Goal: Information Seeking & Learning: Learn about a topic

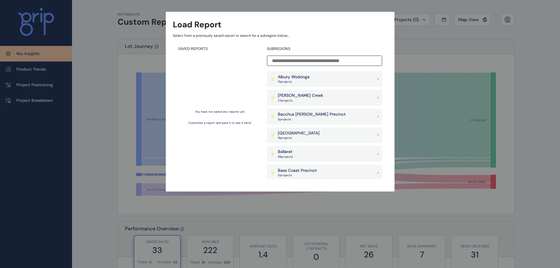
click at [528, 40] on div "Load Report Select from a previously saved report or search for a subregion bel…" at bounding box center [280, 90] width 560 height 180
click at [531, 60] on div "Load Report Select from a previously saved report or search for a subregion bel…" at bounding box center [280, 90] width 560 height 180
click at [310, 168] on p "Bass Coast Precinct" at bounding box center [297, 171] width 39 height 6
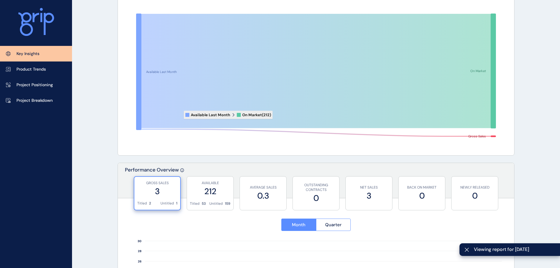
scroll to position [235, 0]
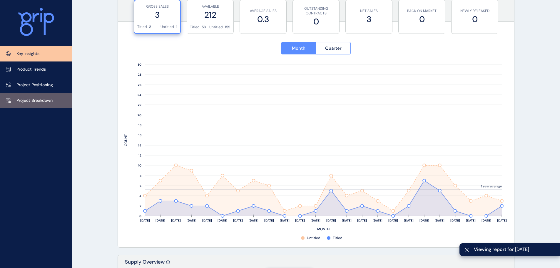
click at [31, 103] on p "Project Breakdown" at bounding box center [34, 101] width 36 height 6
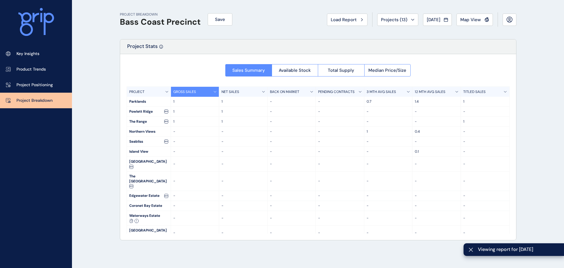
click at [140, 107] on div "Powlett Ridge" at bounding box center [149, 112] width 44 height 10
click at [137, 102] on div "Parklands" at bounding box center [149, 102] width 44 height 10
click at [318, 78] on div "Sales Summary Available Stock Total Supply Median Price/Size PROJECT GROSS SALE…" at bounding box center [318, 147] width 396 height 186
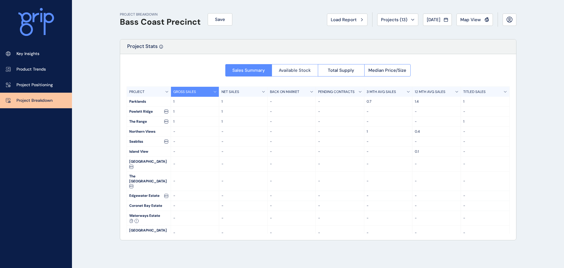
click at [294, 69] on span "Available Stock" at bounding box center [295, 70] width 32 height 6
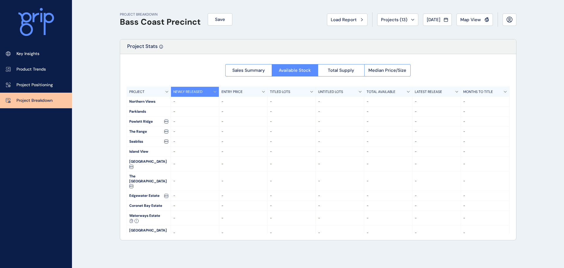
drag, startPoint x: 423, startPoint y: 66, endPoint x: 398, endPoint y: 69, distance: 24.6
click at [422, 66] on div at bounding box center [318, 147] width 396 height 186
click at [376, 73] on div at bounding box center [318, 147] width 396 height 186
click at [384, 71] on div at bounding box center [318, 147] width 396 height 186
click at [384, 71] on span "Median Price/Size" at bounding box center [388, 70] width 38 height 6
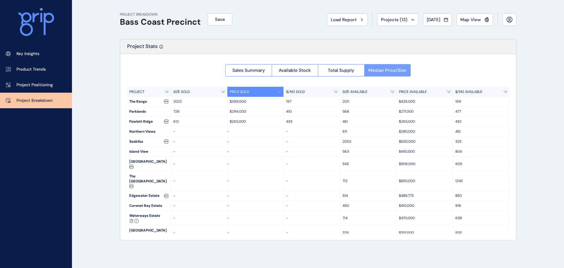
click at [384, 71] on span "Median Price/Size" at bounding box center [388, 70] width 38 height 6
click at [15, 87] on link "Project Positioning" at bounding box center [36, 85] width 72 height 16
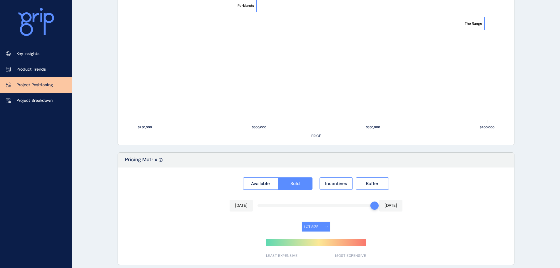
scroll to position [409, 0]
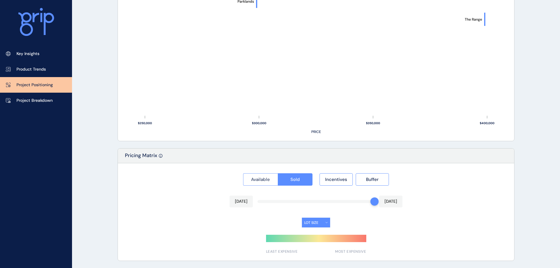
click at [270, 176] on button "Available" at bounding box center [260, 179] width 35 height 12
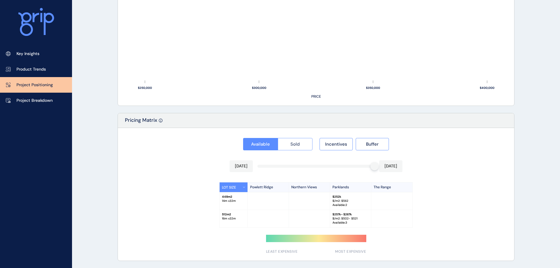
click at [287, 142] on button "Sold" at bounding box center [295, 144] width 35 height 12
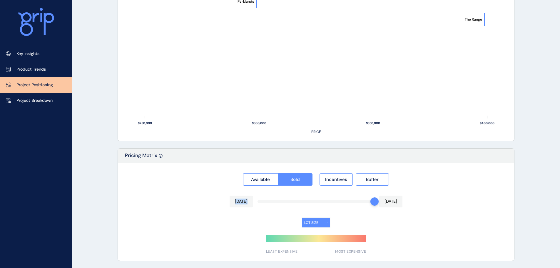
click at [329, 208] on div "Available Sold Incentives Buffer [DATE] [DATE] LOT SIZE LEAST EXPENSIVE MOST EX…" at bounding box center [316, 211] width 396 height 97
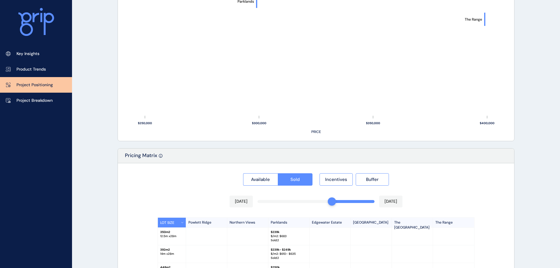
click at [273, 235] on p "$/m2: $ 683" at bounding box center [289, 236] width 36 height 4
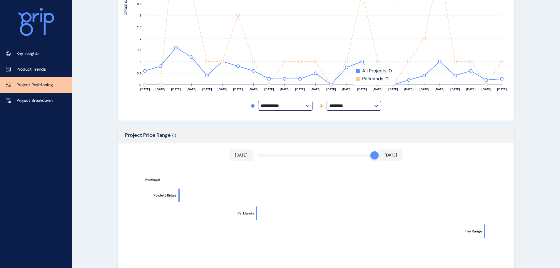
scroll to position [0, 0]
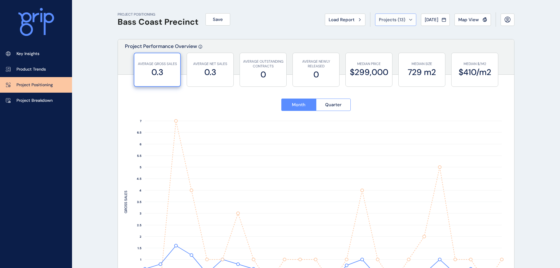
click at [394, 24] on button "Projects ( 13 )" at bounding box center [395, 20] width 41 height 12
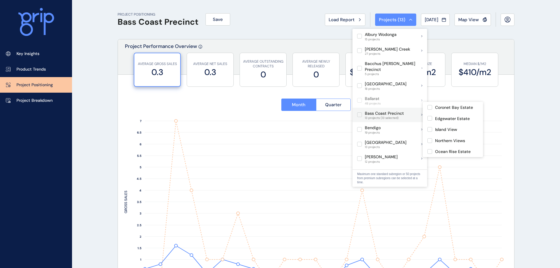
click at [354, 108] on div "Bass Coast Precinct 13 projects (13 selected)" at bounding box center [389, 115] width 75 height 15
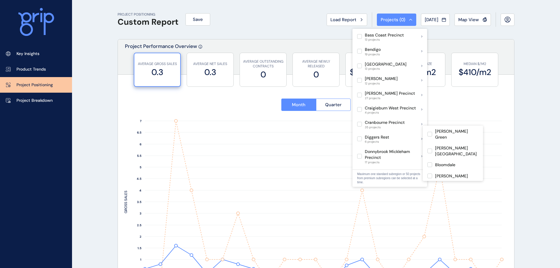
scroll to position [88, 0]
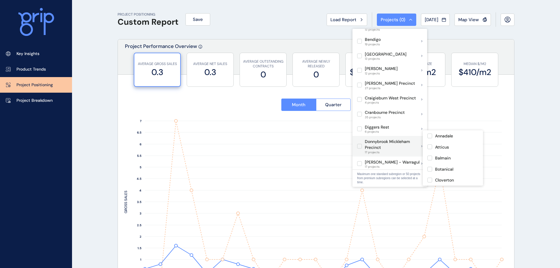
click at [362, 144] on div "Donnybrook Mickleham Precinct 17 projects" at bounding box center [389, 146] width 64 height 16
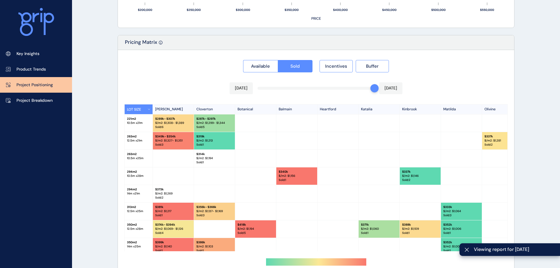
scroll to position [546, 0]
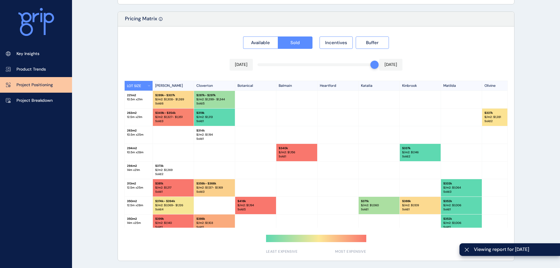
click at [255, 188] on div at bounding box center [255, 187] width 41 height 17
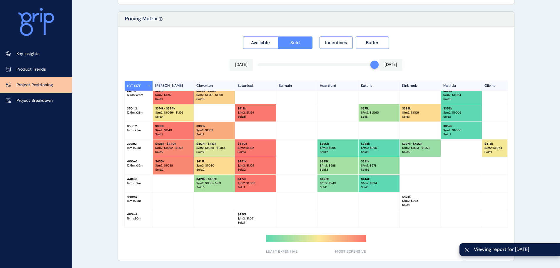
scroll to position [0, 0]
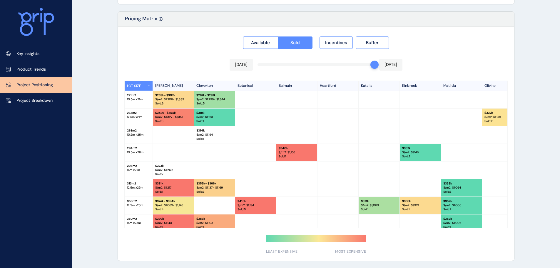
click at [265, 129] on div at bounding box center [255, 134] width 41 height 17
click at [345, 64] on div "Available Sold Incentives Buffer [DATE] [DATE] LOT SIZE [PERSON_NAME] Cloverton…" at bounding box center [316, 143] width 396 height 234
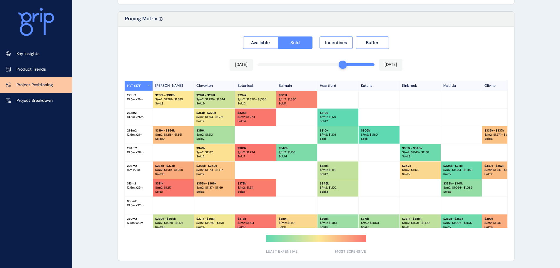
click at [343, 196] on div "$ 345k $/m2: $ 1,102 Sold : 3" at bounding box center [337, 187] width 41 height 17
click at [342, 190] on p "Sold : 3" at bounding box center [338, 192] width 36 height 4
click at [335, 180] on div "$ 345k $/m2: $ 1,102 Sold : 3" at bounding box center [337, 187] width 41 height 17
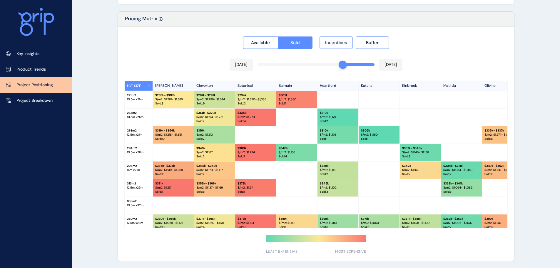
click at [338, 43] on span "Incentives" at bounding box center [336, 43] width 22 height 6
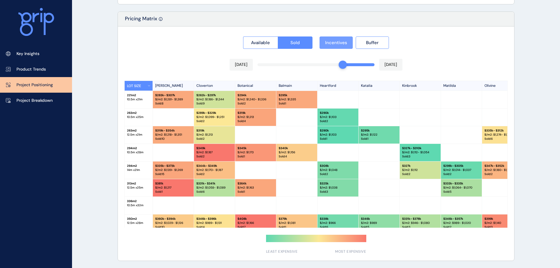
click at [338, 43] on span "Incentives" at bounding box center [336, 43] width 22 height 6
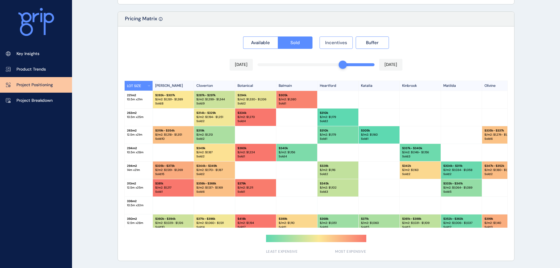
click at [338, 43] on span "Incentives" at bounding box center [336, 43] width 22 height 6
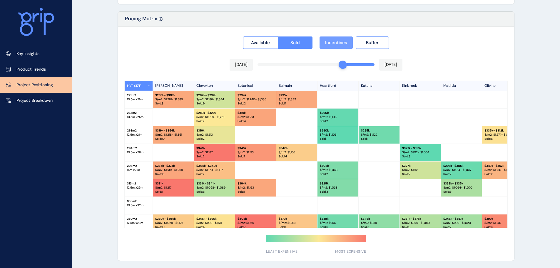
click at [338, 43] on span "Incentives" at bounding box center [336, 43] width 22 height 6
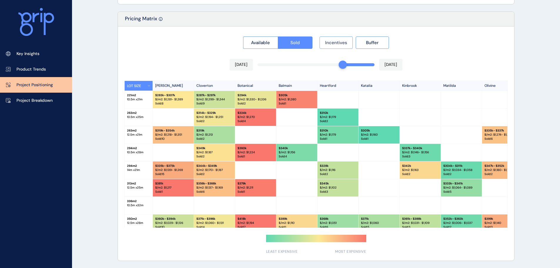
click at [338, 43] on span "Incentives" at bounding box center [336, 43] width 22 height 6
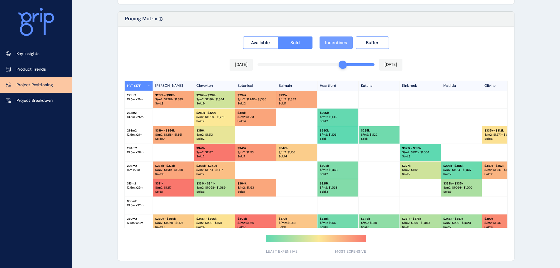
click at [338, 42] on span "Incentives" at bounding box center [336, 43] width 22 height 6
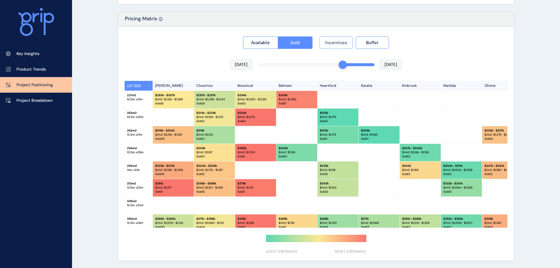
click at [338, 42] on span "Incentives" at bounding box center [336, 43] width 22 height 6
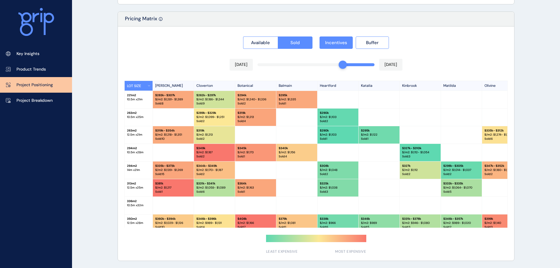
drag, startPoint x: 480, startPoint y: 39, endPoint x: 493, endPoint y: 33, distance: 13.9
click at [493, 33] on div "Available Sold Incentives Buffer" at bounding box center [315, 41] width 383 height 16
click at [458, 52] on div "Available Sold Incentives Buffer [DATE] [DATE] LOT SIZE [PERSON_NAME] Cloverton…" at bounding box center [316, 143] width 396 height 234
click at [238, 182] on p "$ 364k" at bounding box center [255, 183] width 36 height 4
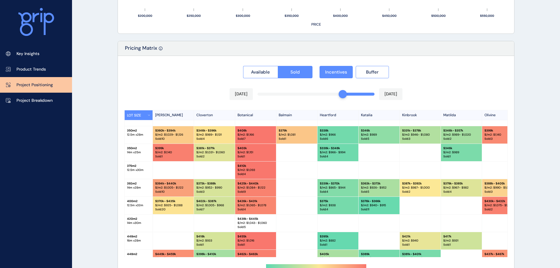
scroll to position [165, 0]
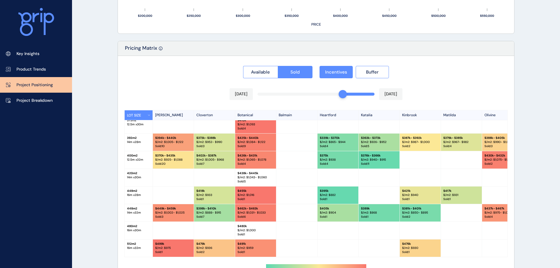
click at [356, 151] on div "$ 375k $/m2: $ 938 Sold : 4" at bounding box center [337, 159] width 41 height 17
click at [382, 158] on p "$/m2: $ 940 - $915" at bounding box center [379, 160] width 36 height 4
click at [359, 163] on div "$ 376k - $366k $/m2: $ 940 - $915 Sold : 11" at bounding box center [379, 159] width 41 height 17
click at [318, 159] on div "$ 375k $/m2: $ 938 Sold : 4" at bounding box center [337, 159] width 41 height 17
click at [230, 170] on div at bounding box center [214, 177] width 41 height 17
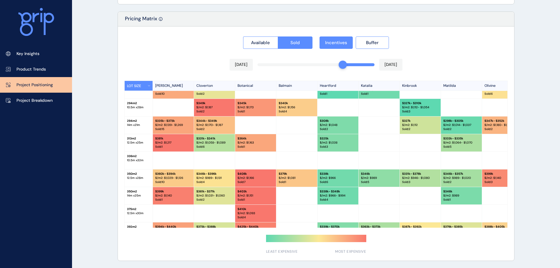
scroll to position [0, 0]
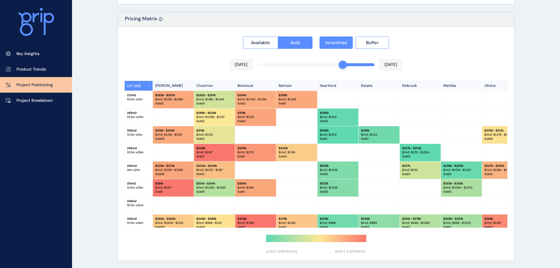
click at [344, 128] on div "$ 290k $/m2: $ 1,103 Sold : 1" at bounding box center [337, 134] width 41 height 17
click at [285, 116] on div at bounding box center [296, 116] width 41 height 17
click at [354, 119] on p "$/m2: $ 1,103" at bounding box center [338, 117] width 36 height 4
click at [343, 42] on span "Incentives" at bounding box center [336, 43] width 22 height 6
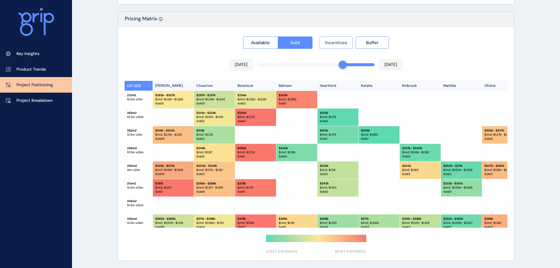
click at [343, 42] on span "Incentives" at bounding box center [336, 43] width 22 height 6
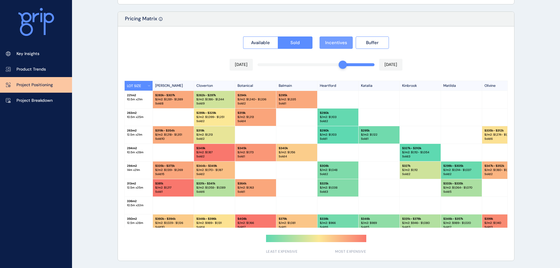
click at [343, 42] on span "Incentives" at bounding box center [336, 43] width 22 height 6
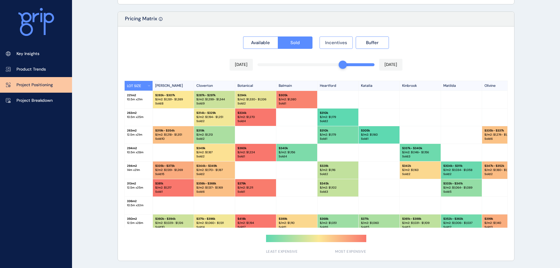
click at [343, 42] on span "Incentives" at bounding box center [336, 43] width 22 height 6
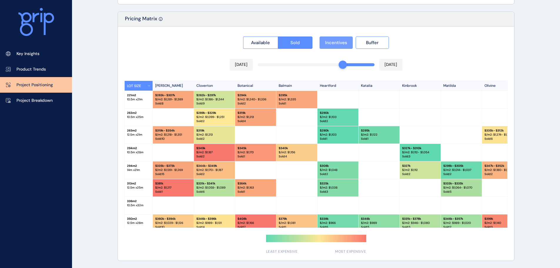
click at [343, 42] on span "Incentives" at bounding box center [336, 43] width 22 height 6
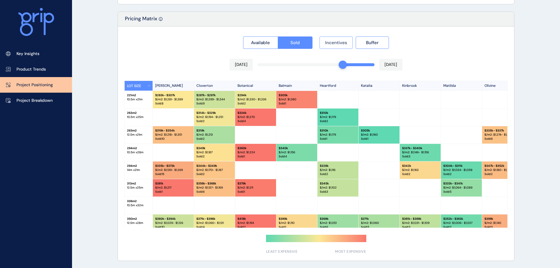
click at [341, 42] on span "Incentives" at bounding box center [336, 43] width 22 height 6
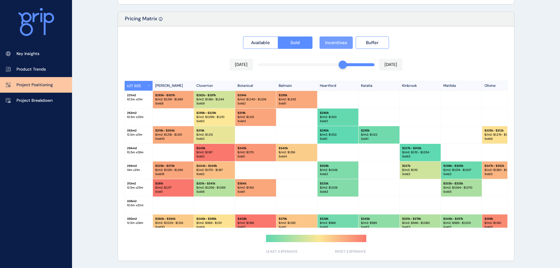
click at [342, 43] on span "Incentives" at bounding box center [336, 43] width 22 height 6
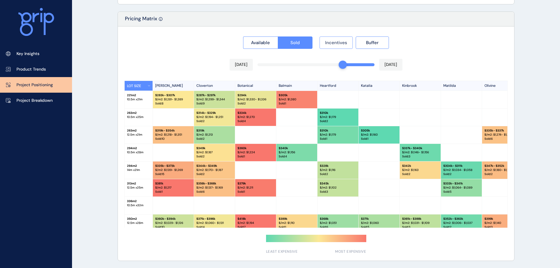
click at [342, 43] on span "Incentives" at bounding box center [336, 43] width 22 height 6
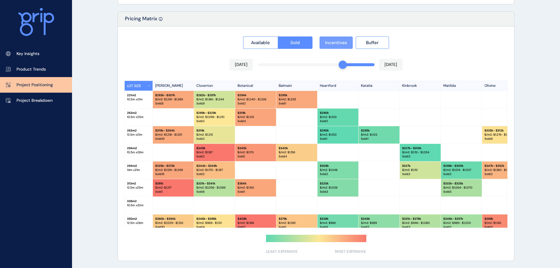
click at [342, 43] on span "Incentives" at bounding box center [336, 43] width 22 height 6
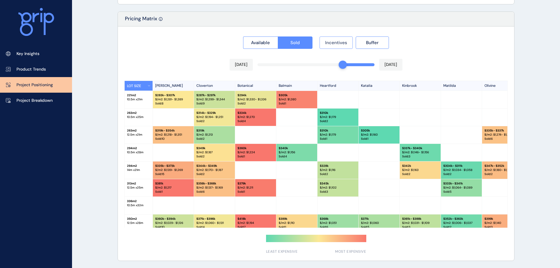
click at [342, 43] on span "Incentives" at bounding box center [336, 43] width 22 height 6
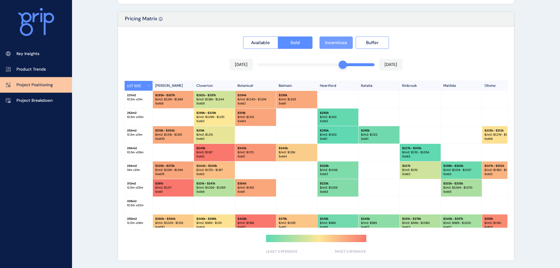
click at [342, 43] on span "Incentives" at bounding box center [336, 43] width 22 height 6
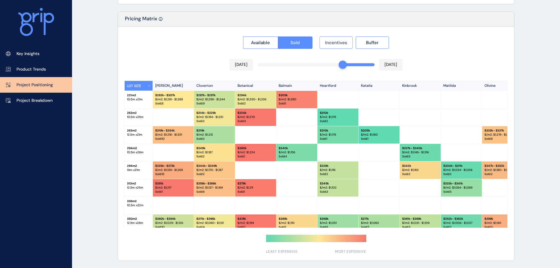
click at [342, 43] on span "Incentives" at bounding box center [336, 43] width 22 height 6
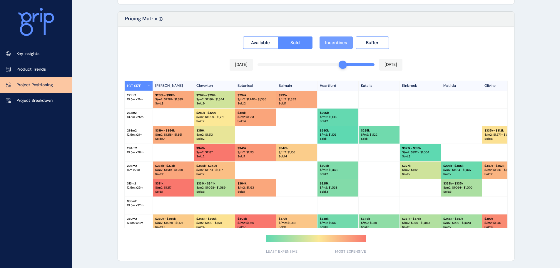
click at [342, 43] on span "Incentives" at bounding box center [336, 43] width 22 height 6
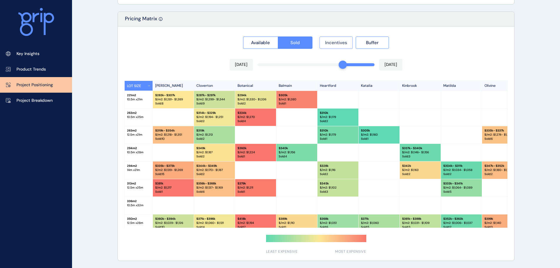
click at [342, 43] on span "Incentives" at bounding box center [336, 43] width 22 height 6
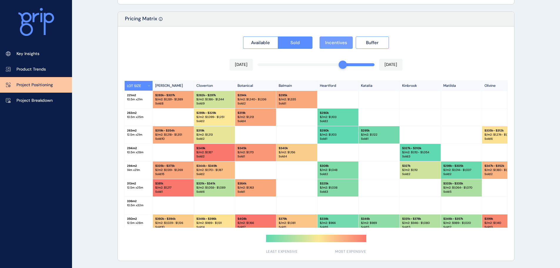
click at [342, 43] on span "Incentives" at bounding box center [336, 43] width 22 height 6
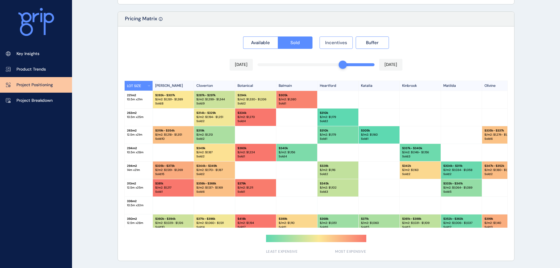
click at [342, 43] on span "Incentives" at bounding box center [336, 43] width 22 height 6
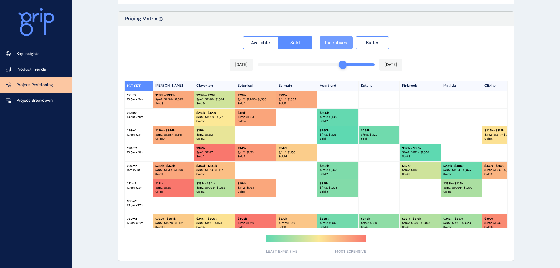
click at [342, 43] on span "Incentives" at bounding box center [336, 43] width 22 height 6
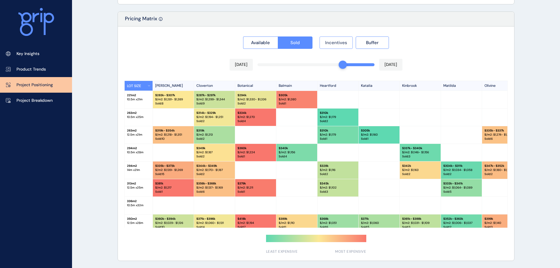
click at [345, 41] on span "Incentives" at bounding box center [336, 43] width 22 height 6
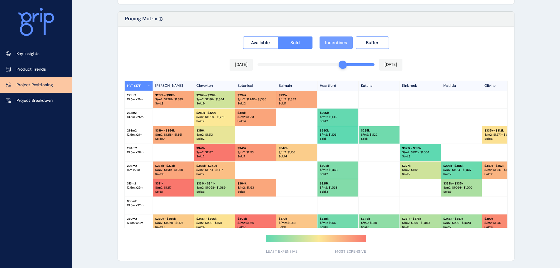
click at [345, 41] on span "Incentives" at bounding box center [336, 43] width 22 height 6
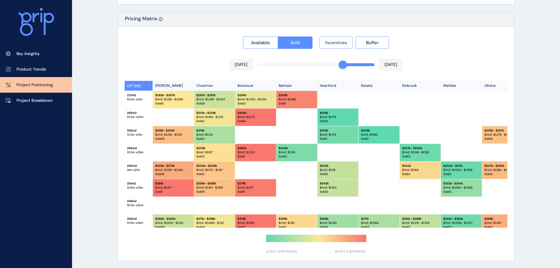
click at [345, 41] on span "Incentives" at bounding box center [336, 43] width 22 height 6
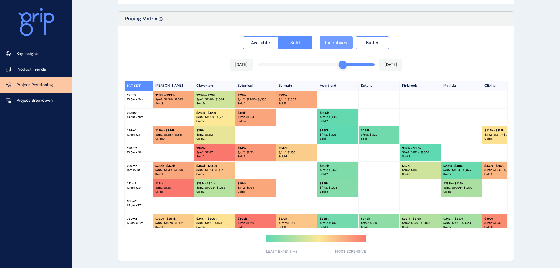
click at [345, 41] on span "Incentives" at bounding box center [336, 43] width 22 height 6
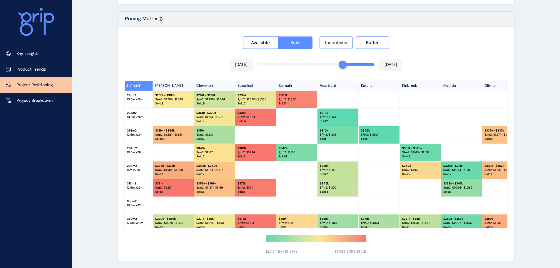
click at [345, 41] on span "Incentives" at bounding box center [336, 43] width 22 height 6
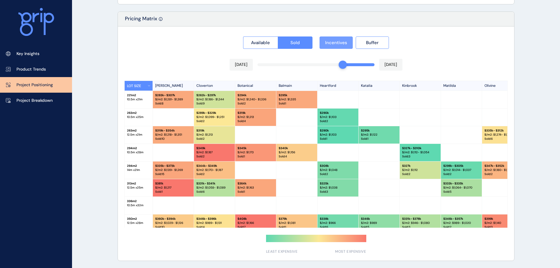
click at [345, 41] on span "Incentives" at bounding box center [336, 43] width 22 height 6
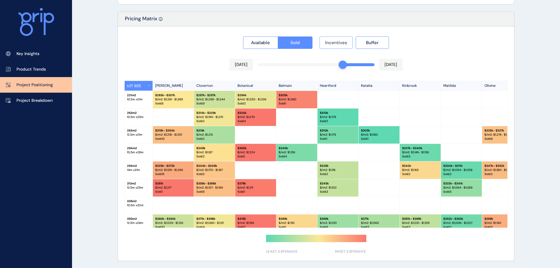
click at [345, 41] on span "Incentives" at bounding box center [336, 43] width 22 height 6
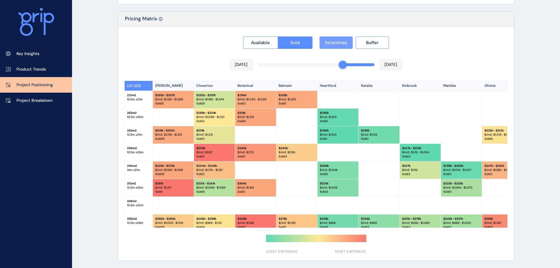
click at [345, 41] on span "Incentives" at bounding box center [336, 43] width 22 height 6
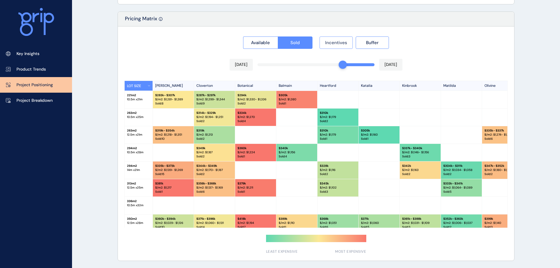
click at [345, 41] on span "Incentives" at bounding box center [336, 43] width 22 height 6
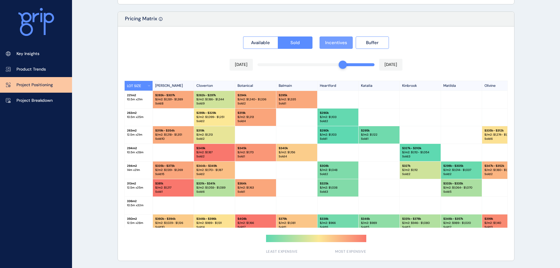
click at [345, 41] on span "Incentives" at bounding box center [336, 43] width 22 height 6
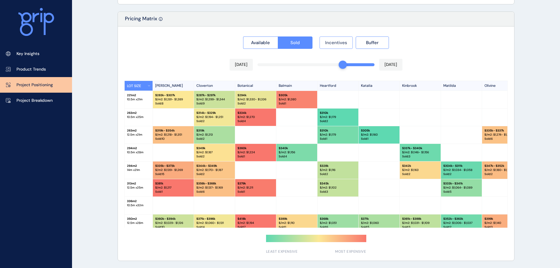
click at [345, 41] on span "Incentives" at bounding box center [336, 43] width 22 height 6
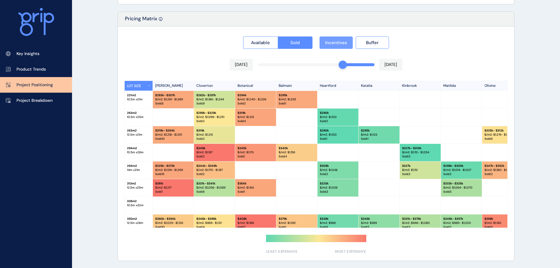
click at [345, 41] on span "Incentives" at bounding box center [336, 43] width 22 height 6
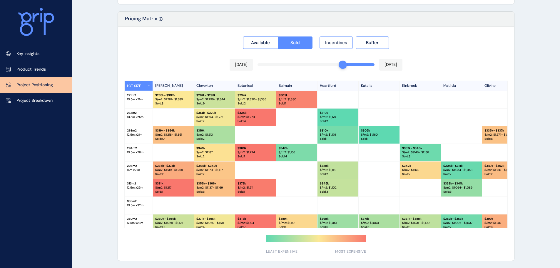
click at [345, 41] on span "Incentives" at bounding box center [336, 43] width 22 height 6
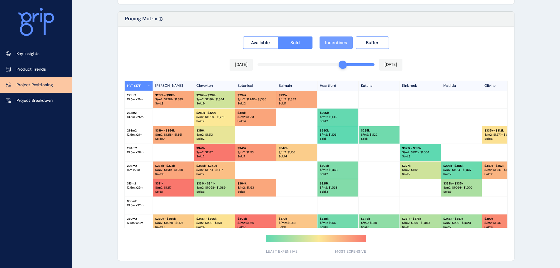
click at [345, 41] on span "Incentives" at bounding box center [336, 43] width 22 height 6
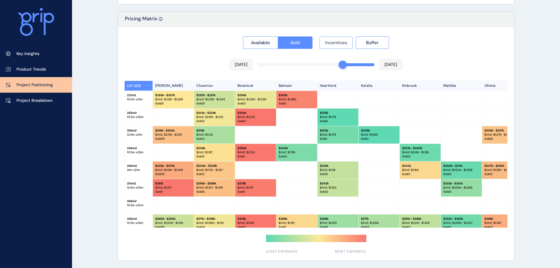
click at [345, 41] on span "Incentives" at bounding box center [336, 43] width 22 height 6
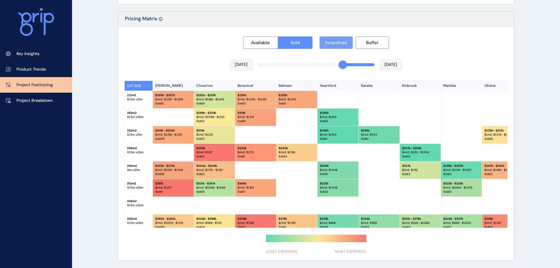
click at [345, 41] on span "Incentives" at bounding box center [336, 43] width 22 height 6
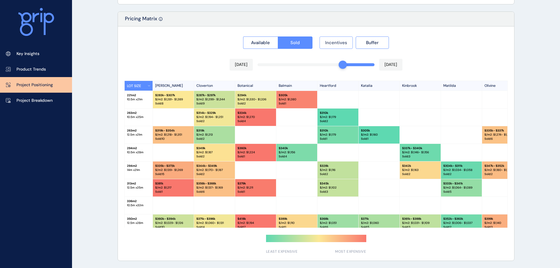
click at [345, 41] on span "Incentives" at bounding box center [336, 43] width 22 height 6
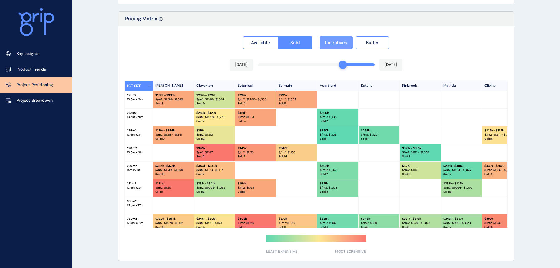
click at [345, 41] on span "Incentives" at bounding box center [336, 43] width 22 height 6
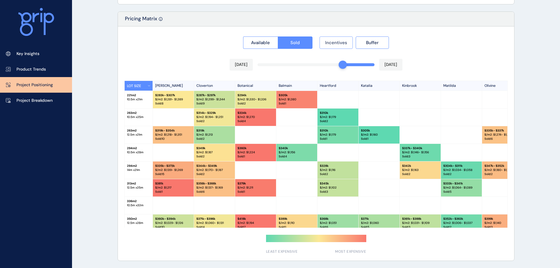
click at [345, 41] on span "Incentives" at bounding box center [336, 43] width 22 height 6
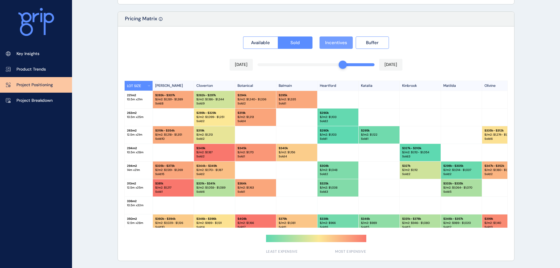
click at [345, 41] on span "Incentives" at bounding box center [336, 43] width 22 height 6
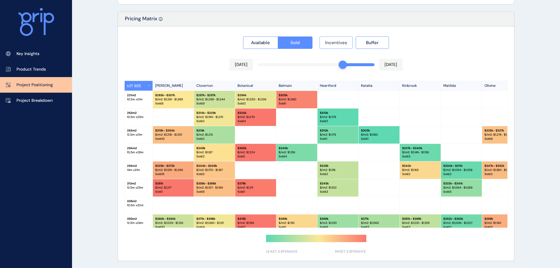
click at [345, 41] on span "Incentives" at bounding box center [336, 43] width 22 height 6
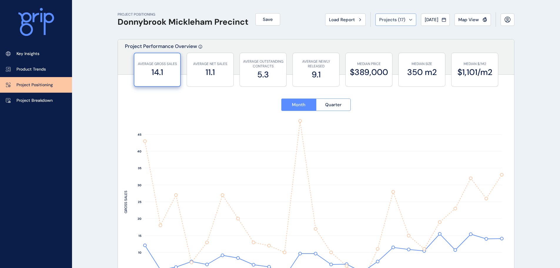
click at [409, 19] on icon at bounding box center [411, 20] width 4 height 2
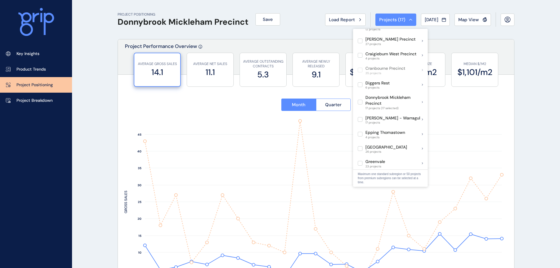
scroll to position [147, 0]
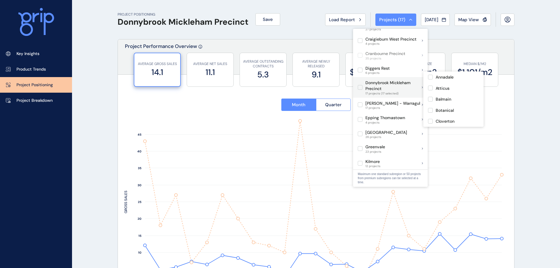
click at [362, 85] on label at bounding box center [360, 87] width 5 height 5
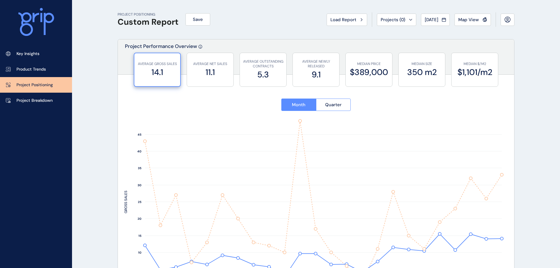
click at [508, 78] on div "AVERAGE GROSS SALES 14.1 AVERAGE NET SALES 11.1 AVERAGE OUTSTANDING CONTRACTS 5…" at bounding box center [316, 67] width 396 height 29
click at [377, 16] on button "Projects ( 0 )" at bounding box center [396, 20] width 39 height 12
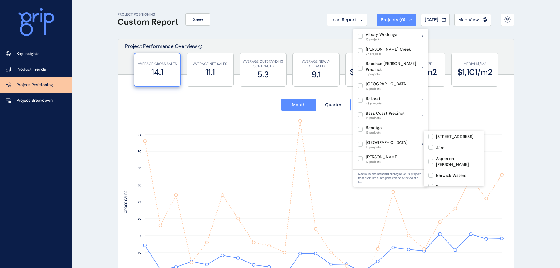
scroll to position [59, 0]
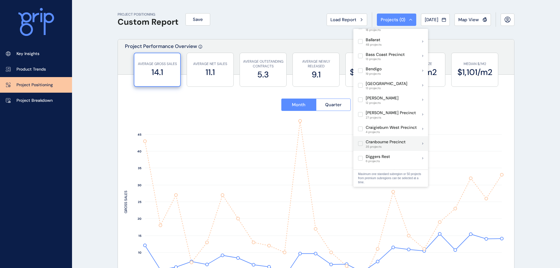
click at [358, 141] on label at bounding box center [360, 143] width 5 height 5
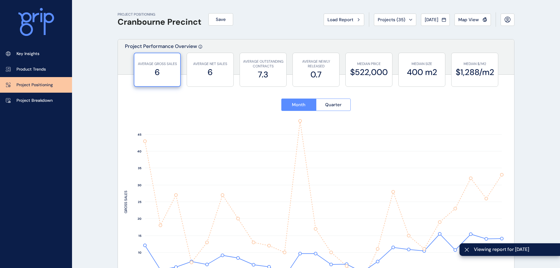
click at [232, 108] on div at bounding box center [316, 200] width 396 height 236
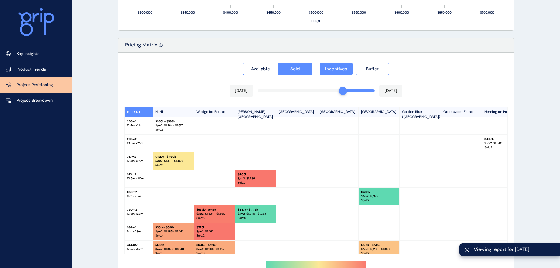
scroll to position [546, 0]
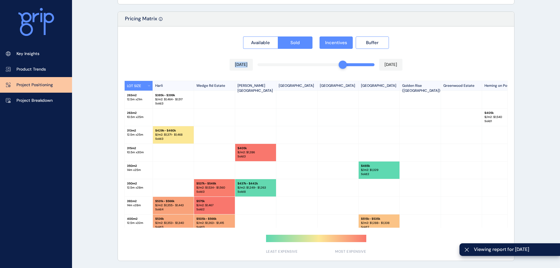
click at [332, 68] on div "Available Sold Incentives Buffer [DATE] [DATE] LOT SIZE [GEOGRAPHIC_DATA] [PERS…" at bounding box center [316, 143] width 396 height 234
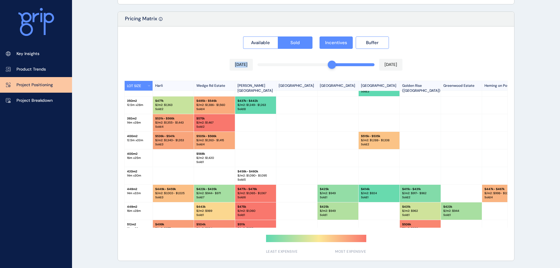
scroll to position [130, 0]
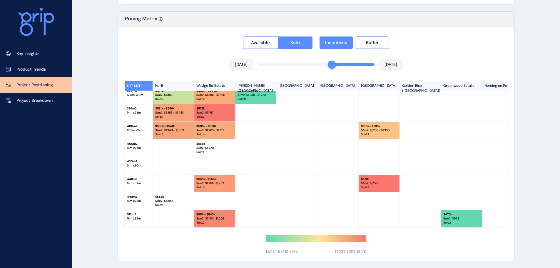
click at [257, 159] on div at bounding box center [255, 165] width 41 height 17
drag, startPoint x: 222, startPoint y: 223, endPoint x: 211, endPoint y: 205, distance: 21.3
click at [222, 223] on div "$ 611k - $643k $/m2: $ 1,193 - $1,256 Sold : 2" at bounding box center [214, 218] width 41 height 17
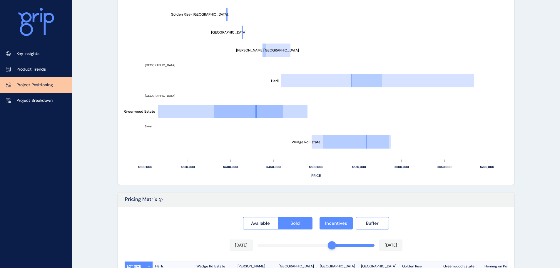
scroll to position [546, 0]
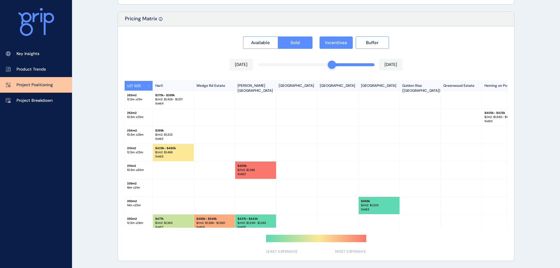
click at [142, 91] on div "LOT SIZE [GEOGRAPHIC_DATA] [PERSON_NAME][GEOGRAPHIC_DATA] [GEOGRAPHIC_DATA] [GE…" at bounding box center [427, 86] width 604 height 10
click at [144, 88] on button "LOT SIZE" at bounding box center [139, 86] width 28 height 10
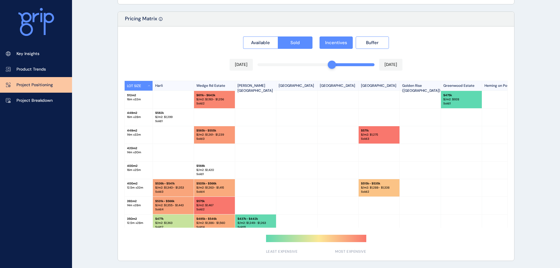
click at [144, 88] on button "LOT SIZE" at bounding box center [139, 86] width 28 height 10
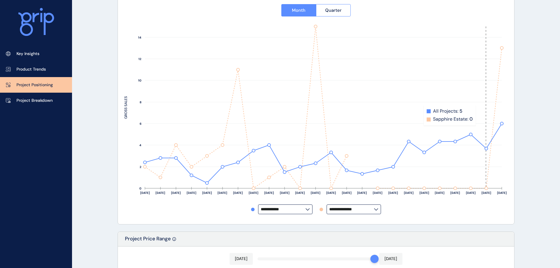
scroll to position [0, 0]
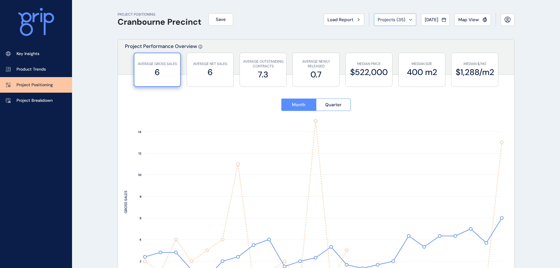
click at [397, 18] on span "Projects ( 35 )" at bounding box center [392, 20] width 28 height 6
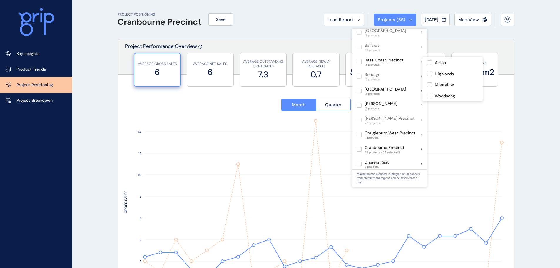
scroll to position [118, 0]
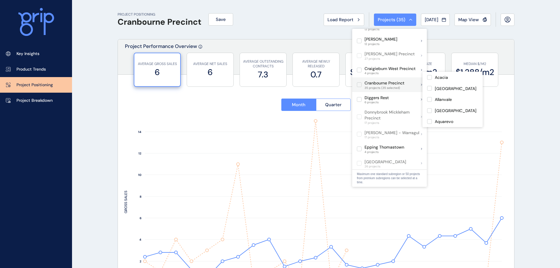
click at [358, 82] on label at bounding box center [359, 84] width 5 height 5
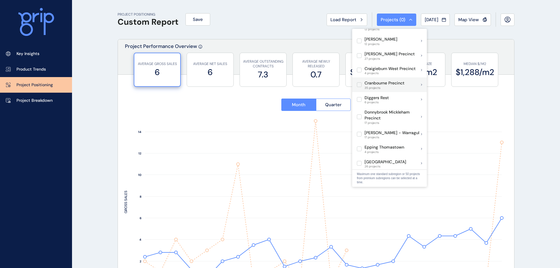
click at [406, 79] on div "Cranbourne Precinct 35 projects" at bounding box center [389, 84] width 75 height 15
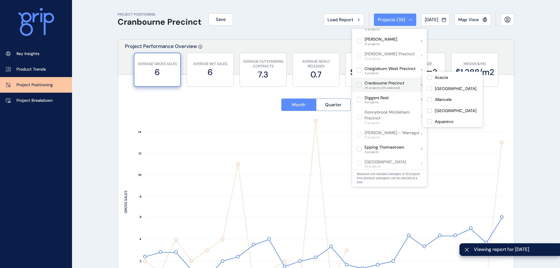
click at [357, 82] on label at bounding box center [359, 84] width 5 height 5
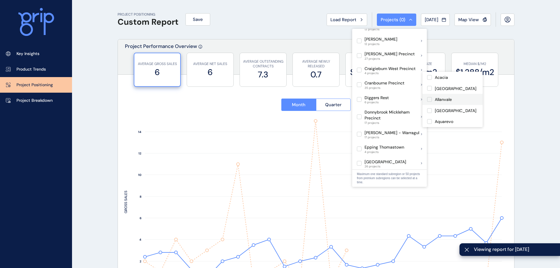
click at [441, 98] on p "Allanvale" at bounding box center [443, 100] width 17 height 6
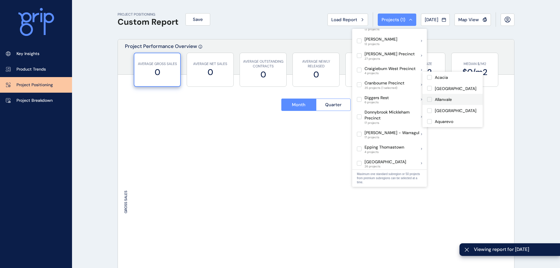
click at [441, 98] on p "Allanvale" at bounding box center [443, 100] width 17 height 6
click at [443, 113] on p "[GEOGRAPHIC_DATA]" at bounding box center [456, 115] width 42 height 6
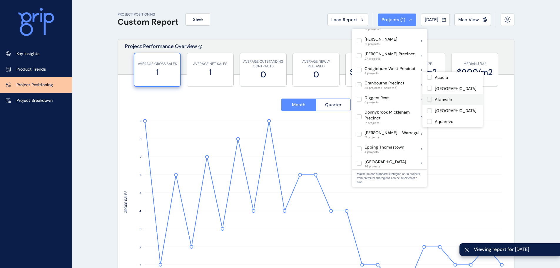
scroll to position [59, 0]
click at [442, 86] on p "[GEOGRAPHIC_DATA]" at bounding box center [456, 85] width 42 height 6
click at [445, 96] on p "Brompton" at bounding box center [444, 96] width 19 height 6
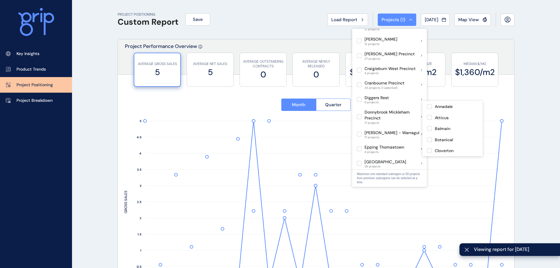
click at [169, 124] on rect at bounding box center [315, 208] width 383 height 181
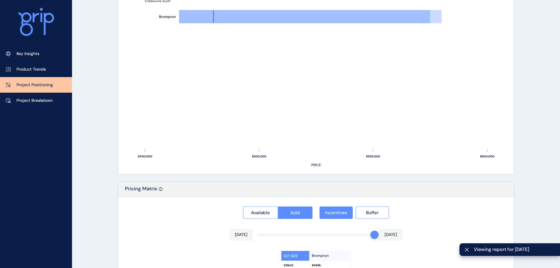
scroll to position [445, 0]
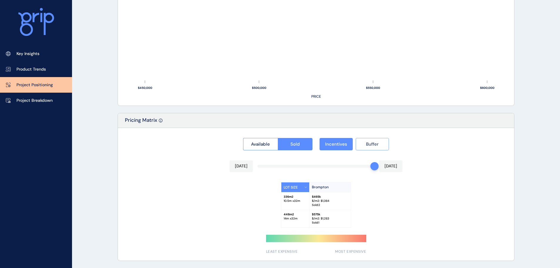
click at [370, 145] on span "Buffer" at bounding box center [372, 144] width 13 height 6
click at [366, 146] on span "Buffer" at bounding box center [372, 144] width 13 height 6
click at [374, 174] on div "Available Sold Incentives Buffer [DATE] [DATE] LOT SIZE Brompton 336 m2 10.5 m …" at bounding box center [316, 194] width 396 height 133
click at [334, 169] on div "Available Sold Incentives Buffer [DATE] [DATE] LOT SIZE Brompton 336 m2 10.5 m …" at bounding box center [316, 194] width 396 height 133
drag, startPoint x: 334, startPoint y: 168, endPoint x: 301, endPoint y: 168, distance: 32.6
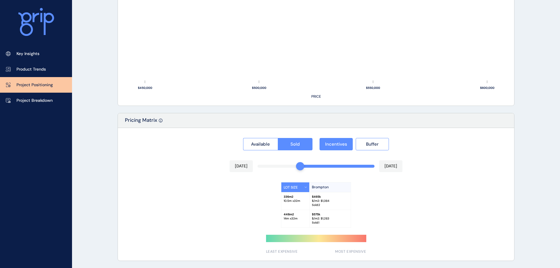
click at [301, 168] on div "Available Sold Incentives Buffer [DATE] [DATE] LOT SIZE Brompton 336 m2 10.5 m …" at bounding box center [316, 194] width 396 height 133
click at [272, 170] on div "Available Sold Incentives Buffer [DATE] [DATE] LOT SIZE Brompton 336 m2 10.5 m …" at bounding box center [316, 194] width 396 height 133
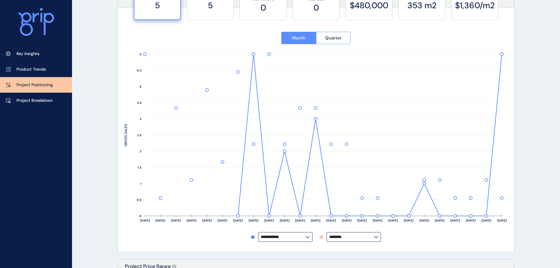
scroll to position [0, 0]
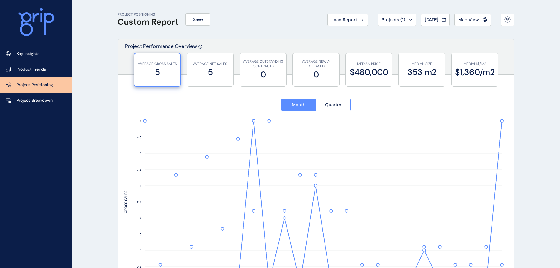
click at [185, 51] on p "Project Performance Overview" at bounding box center [161, 58] width 72 height 31
click at [195, 62] on p "AVERAGE NET SALES" at bounding box center [210, 63] width 41 height 5
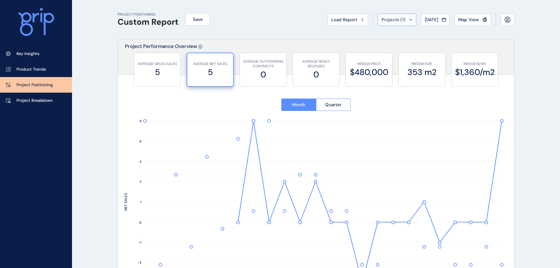
click at [402, 17] on div "Projects ( 1 )" at bounding box center [396, 20] width 31 height 6
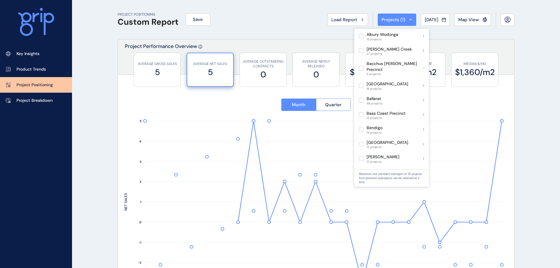
scroll to position [88, 0]
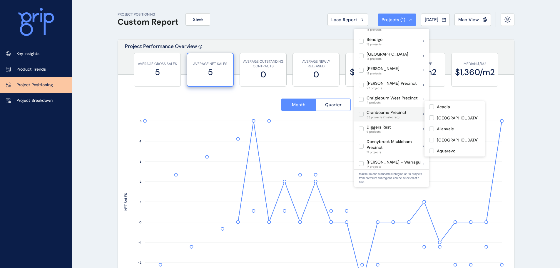
click at [360, 112] on label at bounding box center [361, 114] width 5 height 5
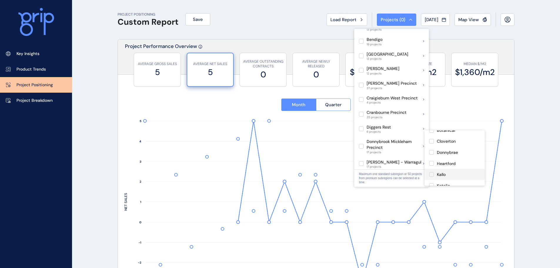
scroll to position [29, 0]
click at [429, 150] on label at bounding box center [431, 150] width 5 height 5
type input "*********"
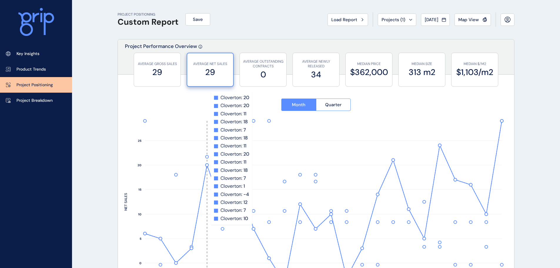
click at [209, 158] on rect at bounding box center [207, 202] width 16 height 162
click at [205, 156] on rect at bounding box center [207, 202] width 16 height 162
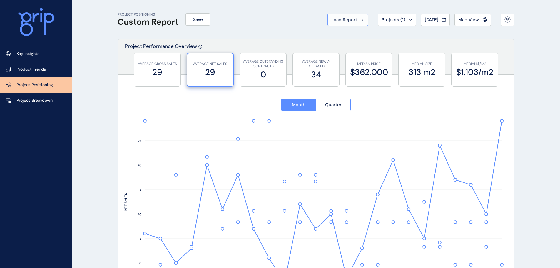
click at [355, 22] on div "Load Report" at bounding box center [347, 20] width 33 height 6
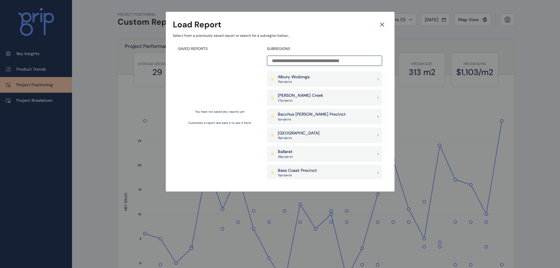
click at [379, 23] on icon at bounding box center [382, 24] width 11 height 10
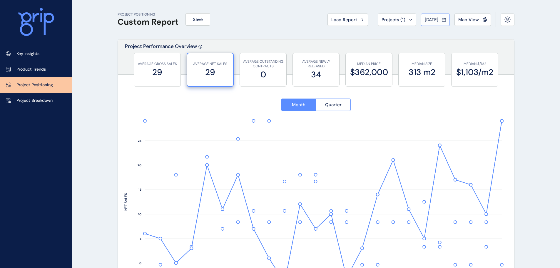
click at [443, 24] on button "[DATE]" at bounding box center [435, 20] width 29 height 12
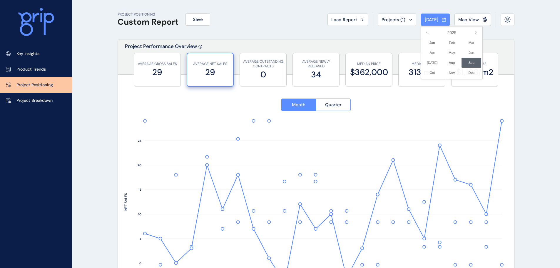
click at [526, 74] on div at bounding box center [280, 134] width 560 height 268
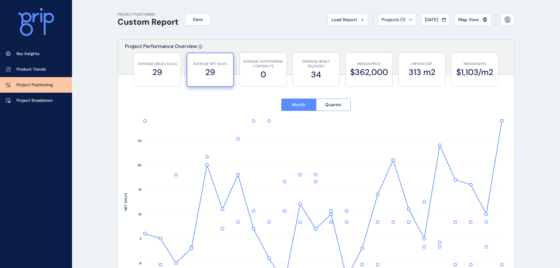
click at [246, 39] on div "PROJECT POSITIONING Custom Report Save Load Report Projects ( 1 ) [DATE] 2025 <…" at bounding box center [316, 19] width 397 height 39
click at [337, 107] on span "Quarter" at bounding box center [333, 105] width 16 height 6
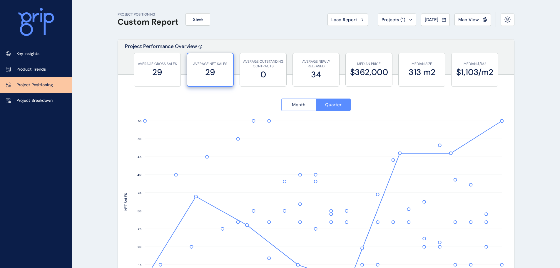
click at [294, 106] on span "Month" at bounding box center [299, 105] width 14 height 6
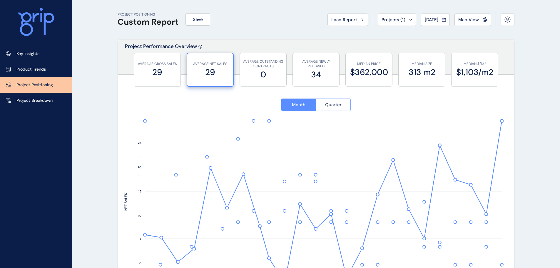
click at [336, 105] on span "Quarter" at bounding box center [333, 105] width 16 height 6
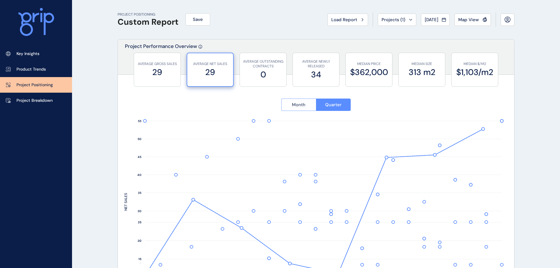
click at [291, 106] on button "Month" at bounding box center [298, 104] width 35 height 12
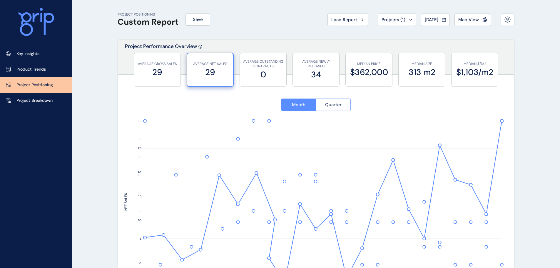
click at [319, 106] on button "Quarter" at bounding box center [333, 104] width 35 height 12
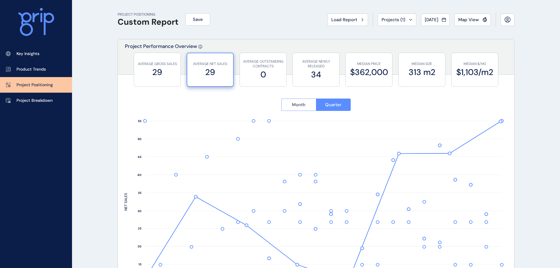
click at [305, 105] on span "Month" at bounding box center [299, 105] width 14 height 6
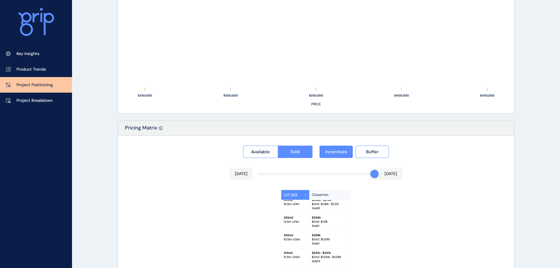
scroll to position [500, 0]
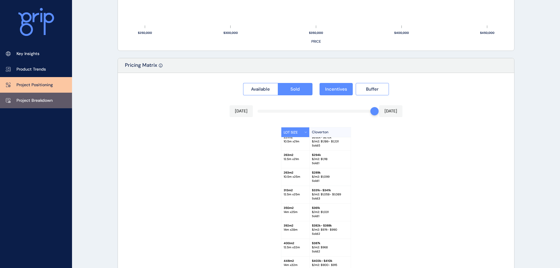
click at [31, 100] on p "Project Breakdown" at bounding box center [34, 101] width 36 height 6
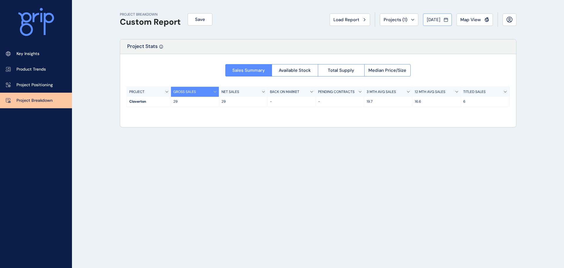
click at [435, 14] on button "[DATE]" at bounding box center [437, 20] width 29 height 12
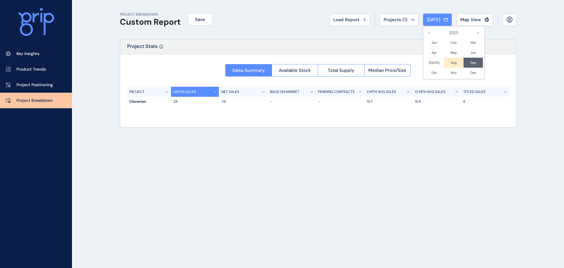
click at [453, 61] on li "Aug No report is available for this period. New months are usually published 5 …" at bounding box center [454, 63] width 20 height 10
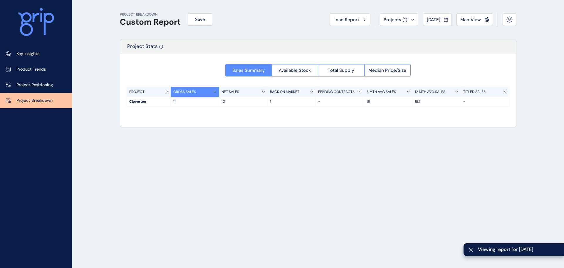
click at [413, 21] on div "Load Report Projects ( 1 ) [DATE] 2025 < > Jan No report is available for this …" at bounding box center [423, 19] width 187 height 14
click at [411, 20] on icon at bounding box center [413, 20] width 4 height 2
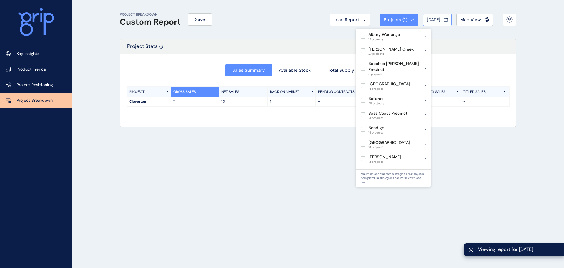
click at [427, 24] on button "[DATE]" at bounding box center [437, 20] width 29 height 12
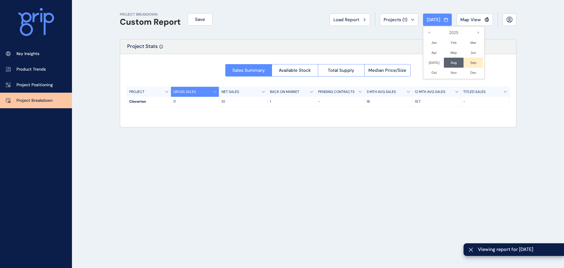
click at [464, 58] on li "Sep No report is available for this period. New months are usually published 5 …" at bounding box center [474, 63] width 20 height 10
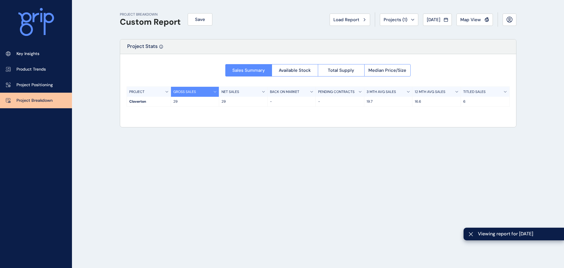
click at [167, 99] on div "Cloverton" at bounding box center [149, 102] width 44 height 10
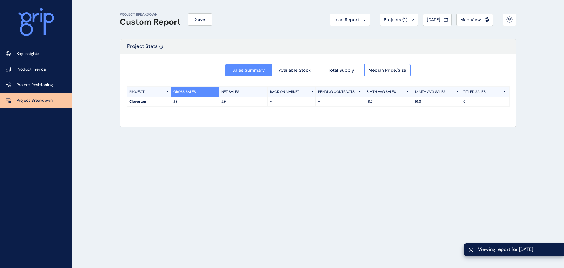
click at [169, 85] on div "Sales Summary Available Stock Total Supply Median Price/Size PROJECT GROSS SALE…" at bounding box center [318, 83] width 396 height 59
click at [214, 91] on icon at bounding box center [215, 92] width 3 height 2
click at [199, 108] on div "Sales Summary Available Stock Total Supply Median Price/Size PROJECT GROSS SALE…" at bounding box center [318, 83] width 396 height 59
drag, startPoint x: 186, startPoint y: 121, endPoint x: 182, endPoint y: 124, distance: 5.2
click at [185, 121] on div "Project Stats Sales Summary Available Stock Total Supply Median Price/Size PROJ…" at bounding box center [318, 83] width 397 height 88
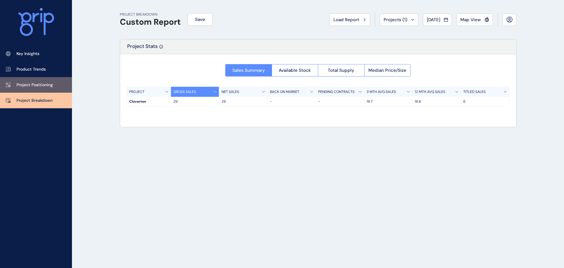
click at [43, 86] on p "Project Positioning" at bounding box center [34, 85] width 36 height 6
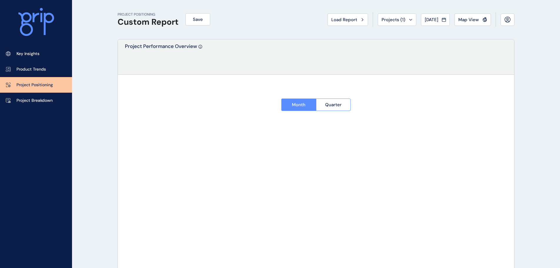
type input "*********"
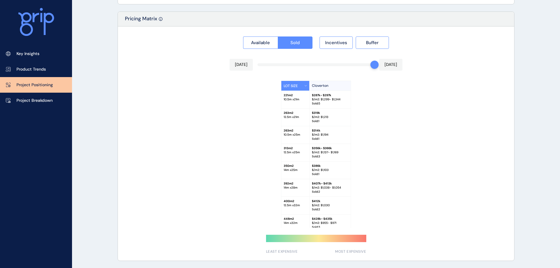
click at [314, 152] on p "$/m2: $ 1,137 - $1,169" at bounding box center [330, 152] width 36 height 4
click at [238, 156] on div "LOT SIZE Cloverton 221 m2 10.5 m x 21 m $ 287k - $297k $/m2: $ 1,299 - $1,344 S…" at bounding box center [315, 154] width 383 height 147
click at [370, 153] on div "LOT SIZE Cloverton 221 m2 10.5 m x 21 m $ 287k - $297k $/m2: $ 1,299 - $1,344 S…" at bounding box center [315, 154] width 383 height 147
drag, startPoint x: 373, startPoint y: 67, endPoint x: 354, endPoint y: 66, distance: 19.4
click at [354, 66] on div "Available Sold Incentives Buffer [DATE] [DATE] LOT SIZE Cloverton 221 m2 10.5 m…" at bounding box center [316, 143] width 396 height 234
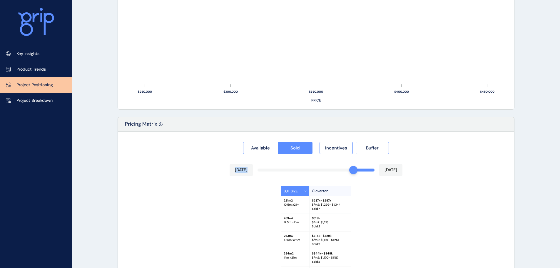
scroll to position [399, 0]
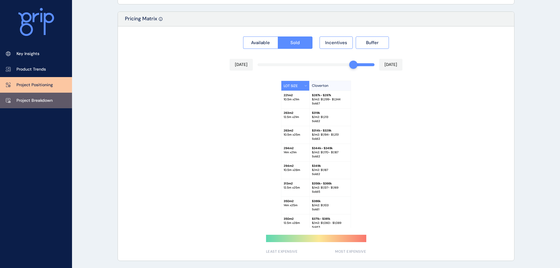
click at [34, 93] on link "Project Breakdown" at bounding box center [36, 101] width 72 height 16
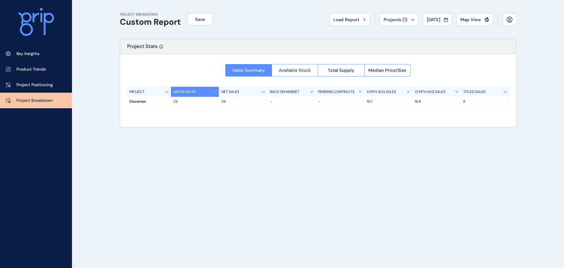
click at [292, 68] on span "Available Stock" at bounding box center [295, 70] width 32 height 6
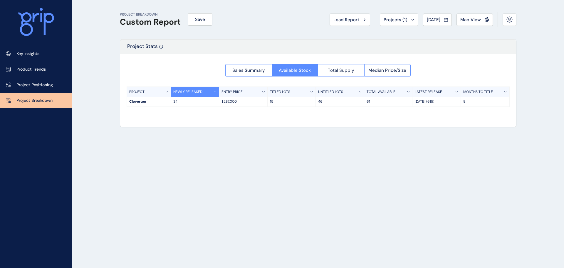
click at [327, 70] on button "Total Supply" at bounding box center [341, 70] width 46 height 12
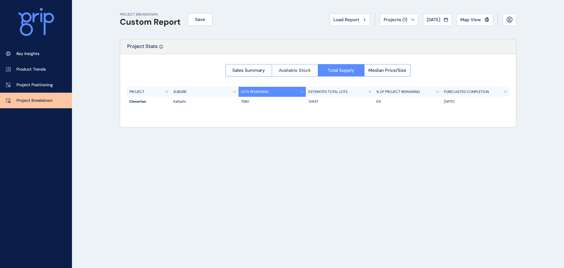
click at [289, 67] on span "Available Stock" at bounding box center [295, 70] width 32 height 6
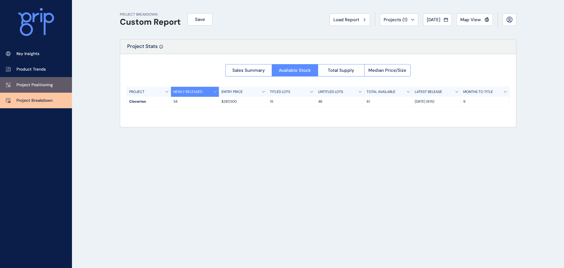
click at [29, 85] on p "Project Positioning" at bounding box center [34, 85] width 36 height 6
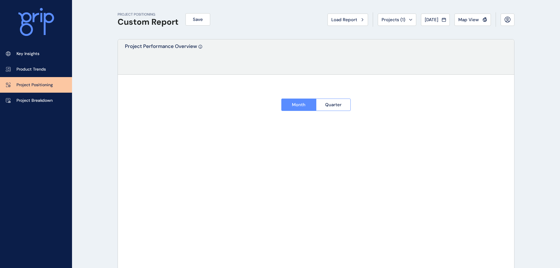
type input "*********"
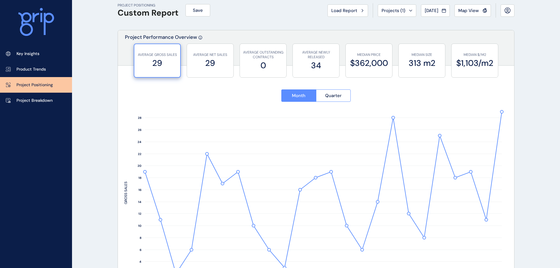
scroll to position [176, 0]
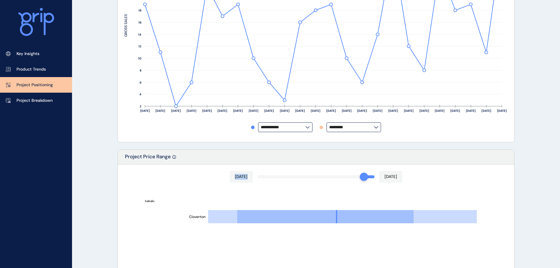
drag, startPoint x: 362, startPoint y: 178, endPoint x: 340, endPoint y: 178, distance: 22.6
click at [340, 178] on div "[DATE] [DATE] Cloverton Kalkallo $250,000 $300,000 $350,000 $400,000 $450,000 P…" at bounding box center [316, 269] width 396 height 210
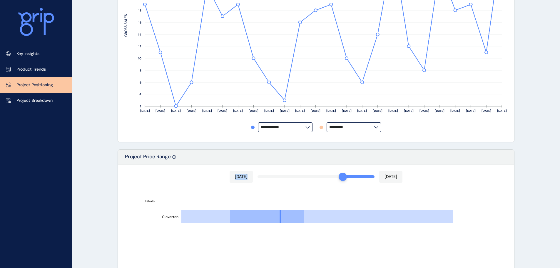
click at [368, 178] on div "[DATE] [DATE]" at bounding box center [316, 177] width 173 height 12
drag, startPoint x: 381, startPoint y: 176, endPoint x: 375, endPoint y: 175, distance: 5.9
click at [379, 175] on div "[DATE]" at bounding box center [390, 177] width 23 height 12
drag, startPoint x: 351, startPoint y: 175, endPoint x: 340, endPoint y: 174, distance: 11.0
click at [340, 174] on div "[DATE] [DATE]" at bounding box center [316, 177] width 173 height 12
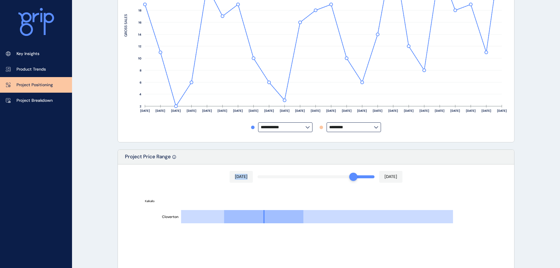
click at [331, 175] on div "[DATE] [DATE] Cloverton Kalkallo $250,000 $300,000 $350,000 $400,000 $450,000 $…" at bounding box center [316, 269] width 396 height 210
click at [293, 180] on div "[DATE] [DATE]" at bounding box center [316, 177] width 173 height 12
click at [303, 198] on rect at bounding box center [315, 208] width 383 height 31
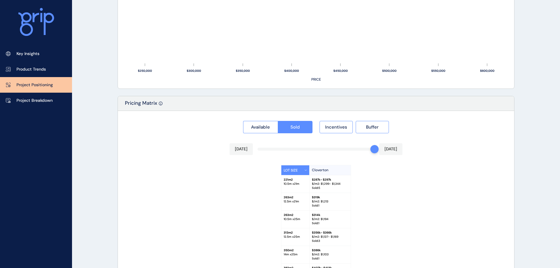
scroll to position [500, 0]
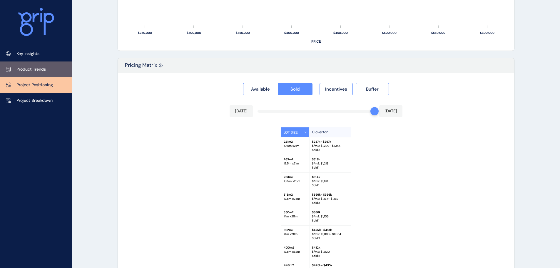
click at [54, 71] on link "Product Trends" at bounding box center [36, 69] width 72 height 16
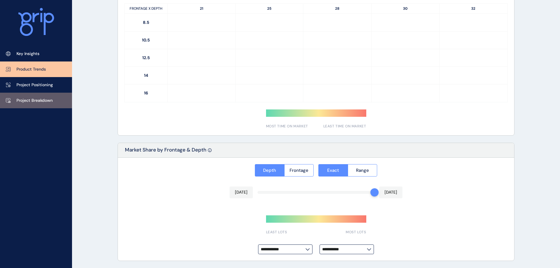
type input "**********"
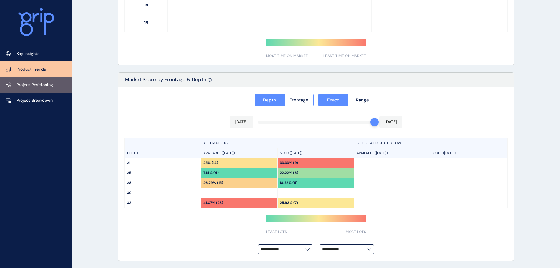
click at [38, 90] on link "Project Positioning" at bounding box center [36, 85] width 72 height 16
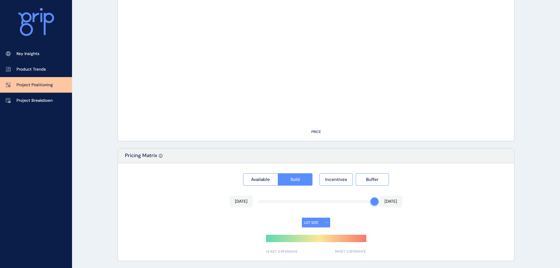
type input "*********"
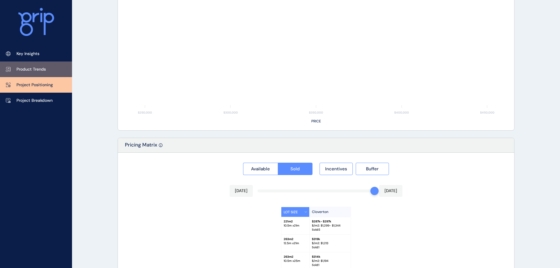
click at [56, 73] on link "Product Trends" at bounding box center [36, 69] width 72 height 16
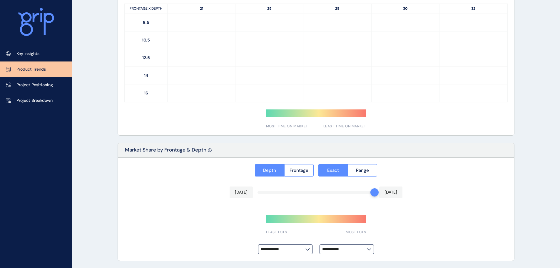
type input "**********"
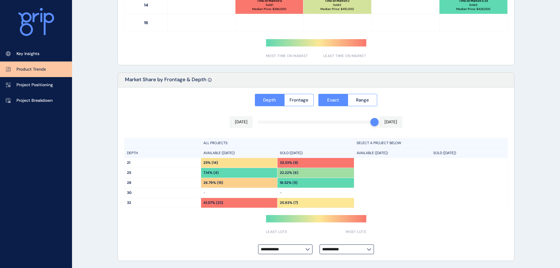
click at [309, 188] on div "-" at bounding box center [315, 193] width 76 height 10
click at [286, 200] on div "25.93% (7)" at bounding box center [315, 203] width 76 height 10
click at [246, 181] on div "26.79% (15)" at bounding box center [239, 183] width 76 height 10
click at [36, 87] on p "Project Positioning" at bounding box center [34, 85] width 36 height 6
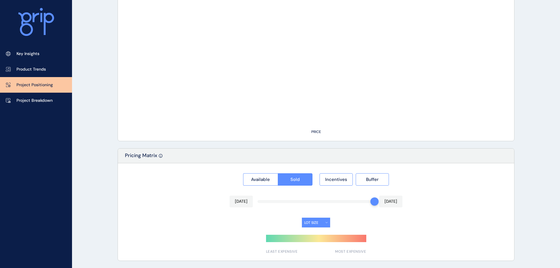
scroll to position [409, 0]
type input "*********"
click at [28, 99] on p "Project Breakdown" at bounding box center [34, 101] width 36 height 6
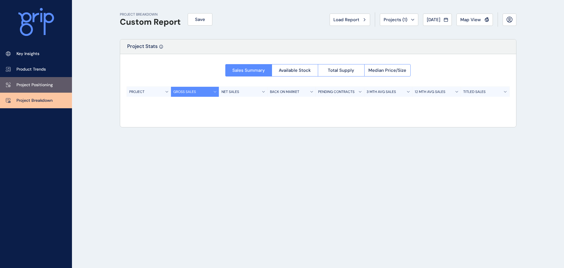
click at [31, 88] on link "Project Positioning" at bounding box center [36, 85] width 72 height 16
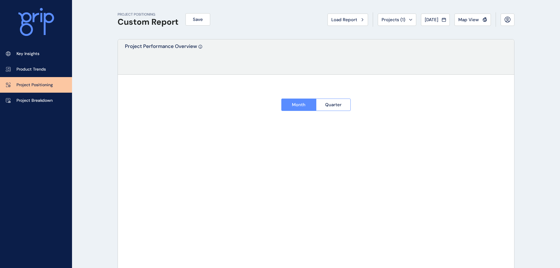
type input "*********"
click at [35, 108] on div "Key Insights Product Trends Project Positioning Project Breakdown" at bounding box center [36, 134] width 72 height 268
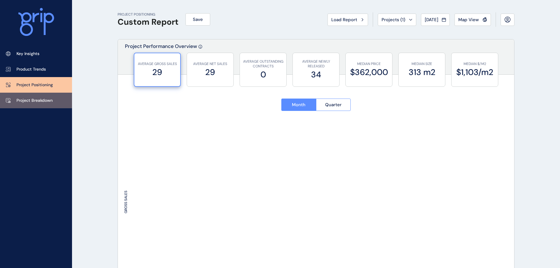
click at [36, 98] on p "Project Breakdown" at bounding box center [34, 101] width 36 height 6
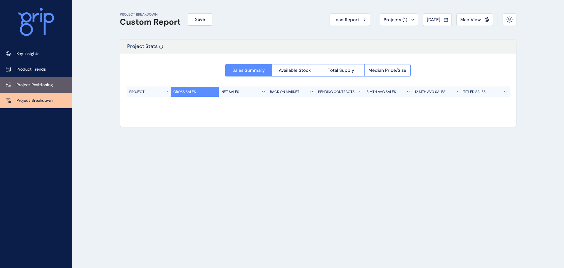
click at [46, 90] on link "Project Positioning" at bounding box center [36, 85] width 72 height 16
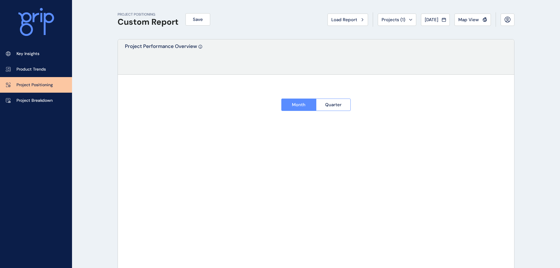
type input "*********"
click at [46, 78] on link "Project Positioning" at bounding box center [36, 85] width 72 height 16
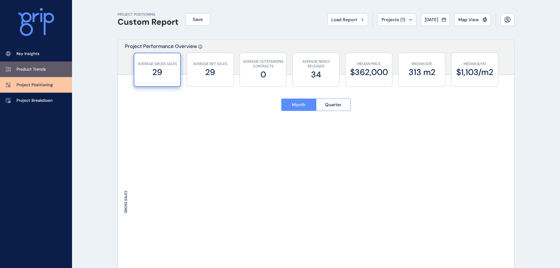
click at [49, 72] on link "Product Trends" at bounding box center [36, 69] width 72 height 16
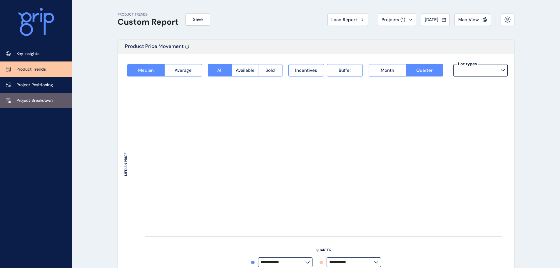
type input "**********"
click at [37, 98] on p "Project Breakdown" at bounding box center [34, 101] width 36 height 6
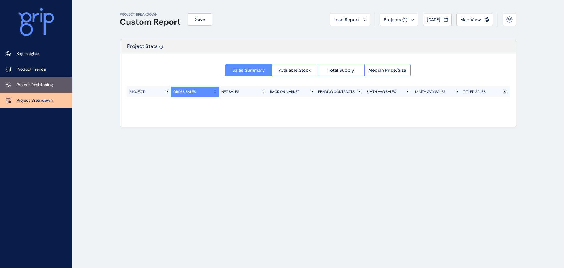
click at [43, 88] on p "Project Positioning" at bounding box center [34, 85] width 36 height 6
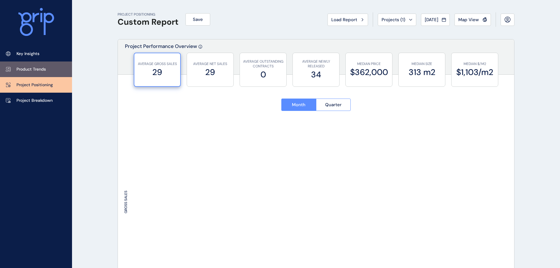
click at [54, 70] on link "Product Trends" at bounding box center [36, 69] width 72 height 16
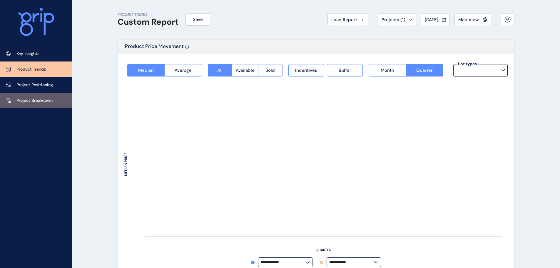
type input "**********"
click at [40, 99] on p "Project Breakdown" at bounding box center [34, 101] width 36 height 6
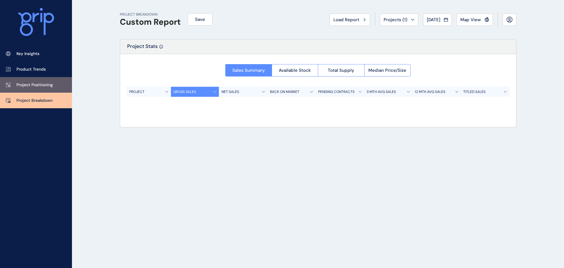
click at [42, 87] on p "Project Positioning" at bounding box center [34, 85] width 36 height 6
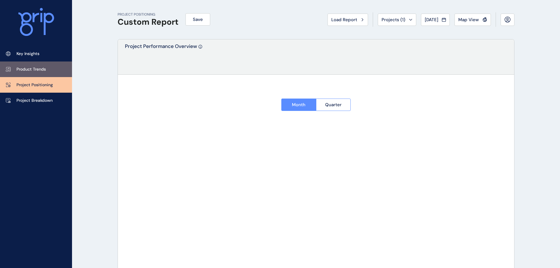
click at [42, 76] on link "Product Trends" at bounding box center [36, 69] width 72 height 16
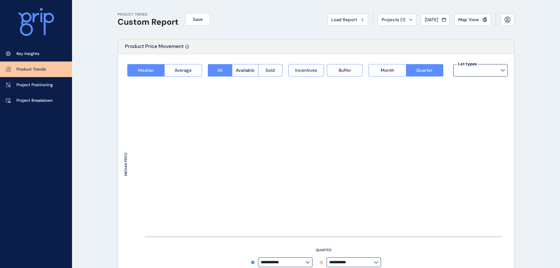
type input "**********"
click at [39, 67] on p "Product Trends" at bounding box center [30, 69] width 29 height 6
click at [27, 102] on p "Project Breakdown" at bounding box center [34, 101] width 36 height 6
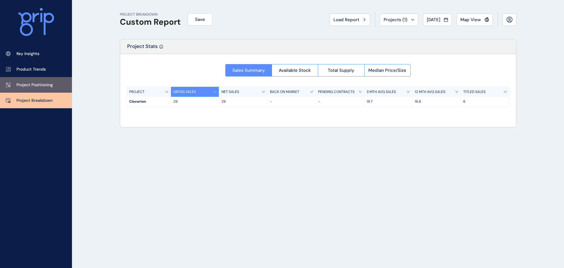
click at [34, 79] on link "Project Positioning" at bounding box center [36, 85] width 72 height 16
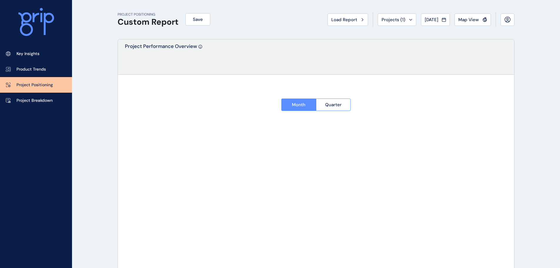
type input "*********"
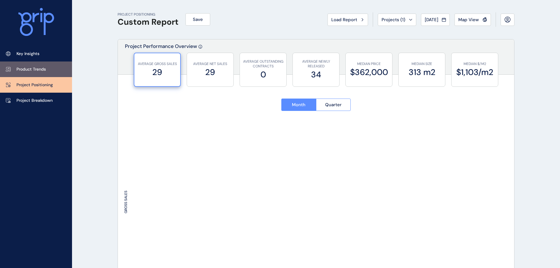
click at [37, 73] on link "Product Trends" at bounding box center [36, 69] width 72 height 16
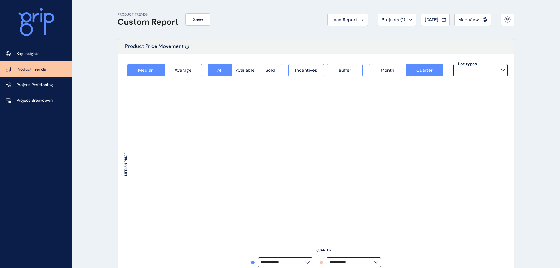
type input "**********"
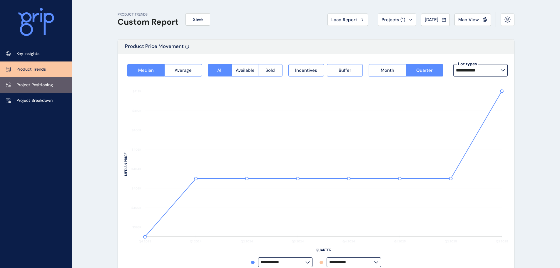
click at [42, 87] on p "Project Positioning" at bounding box center [34, 85] width 36 height 6
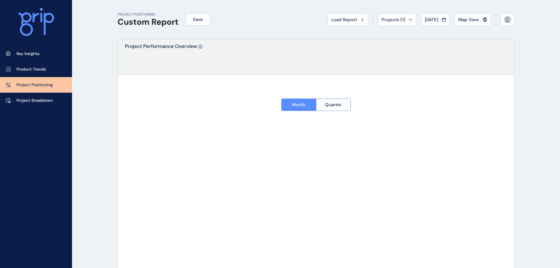
type input "*********"
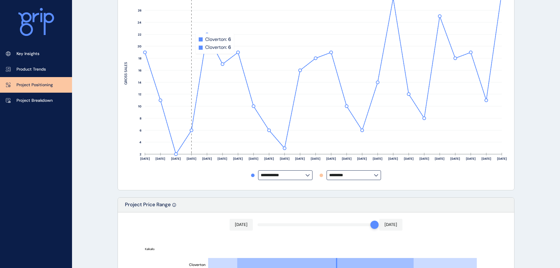
scroll to position [265, 0]
